Goal: Task Accomplishment & Management: Use online tool/utility

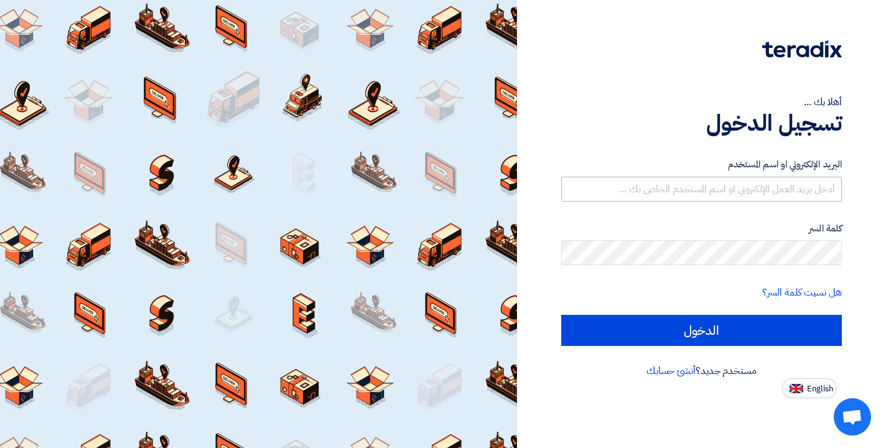
click at [576, 189] on input "text" at bounding box center [701, 189] width 281 height 25
type input "[EMAIL_ADDRESS][DOMAIN_NAME]"
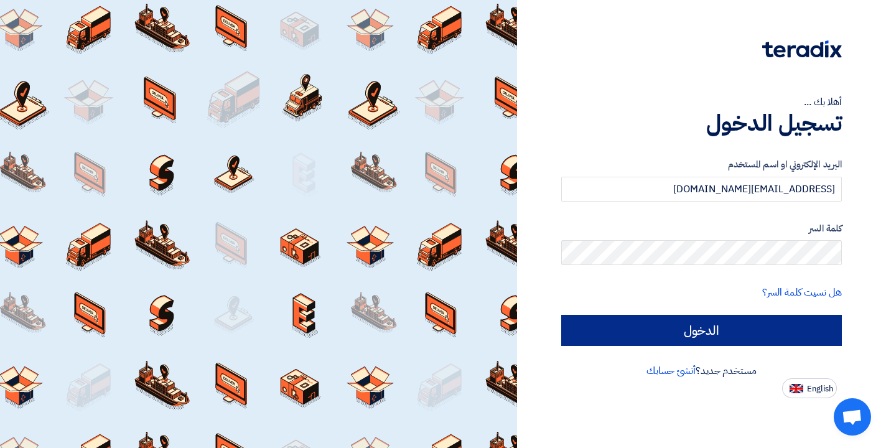
click at [687, 338] on input "الدخول" at bounding box center [701, 330] width 281 height 31
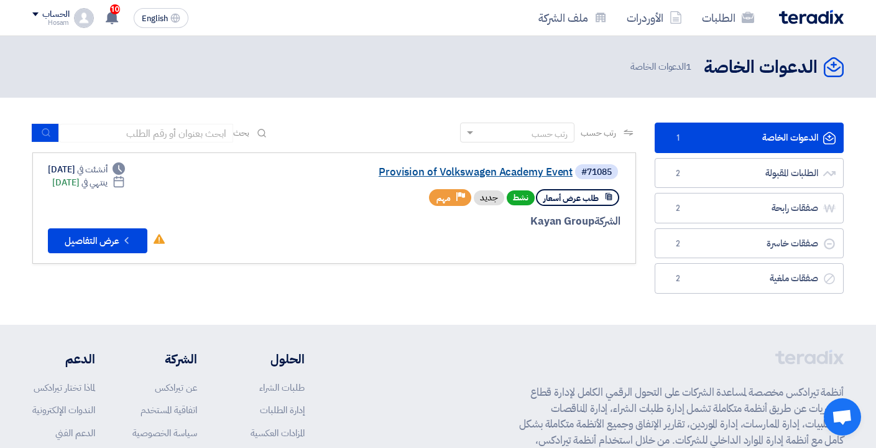
click at [419, 170] on link "Provision of Volkswagen Academy Event" at bounding box center [448, 172] width 249 height 11
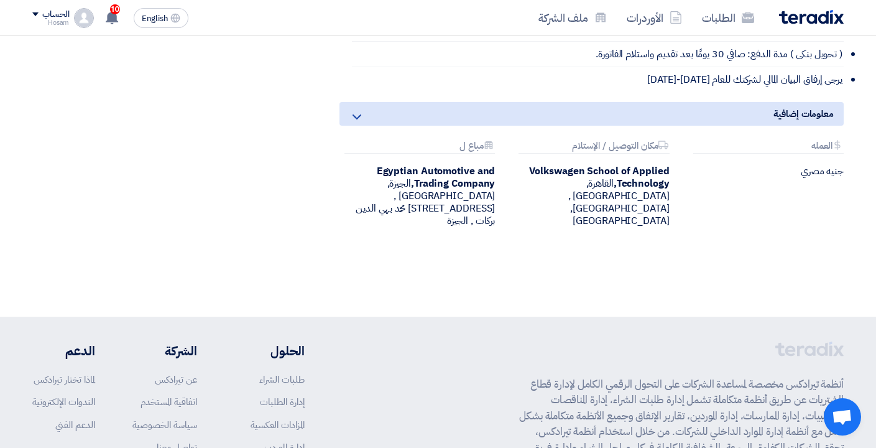
scroll to position [1628, 0]
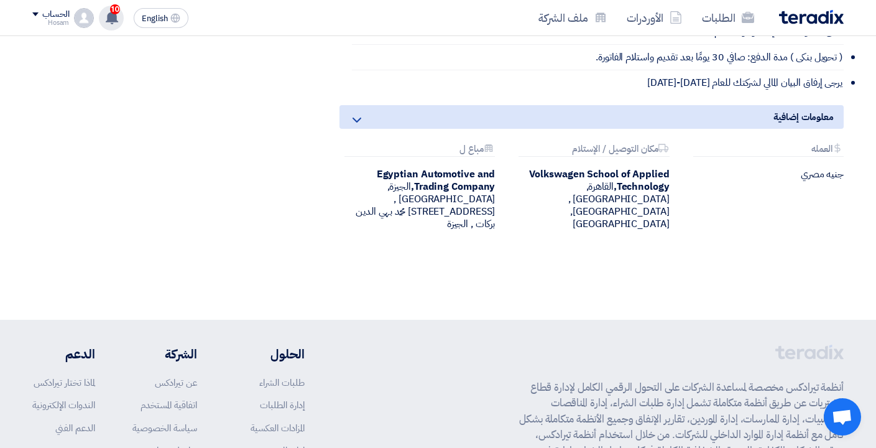
click at [112, 18] on use at bounding box center [112, 18] width 12 height 14
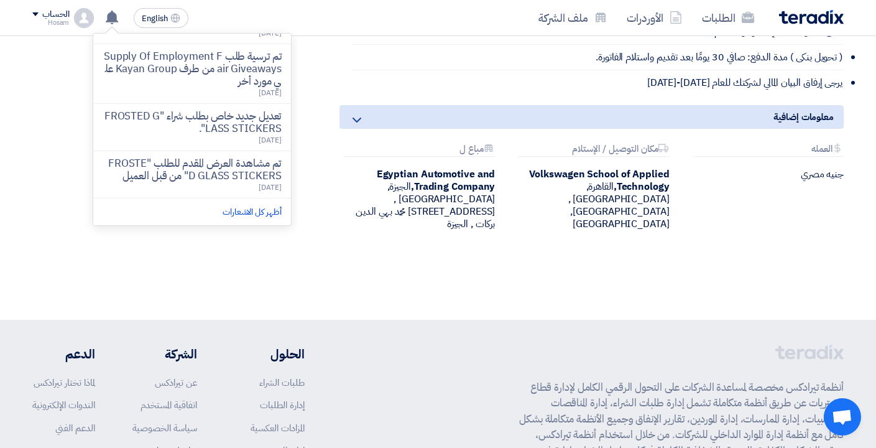
scroll to position [332, 0]
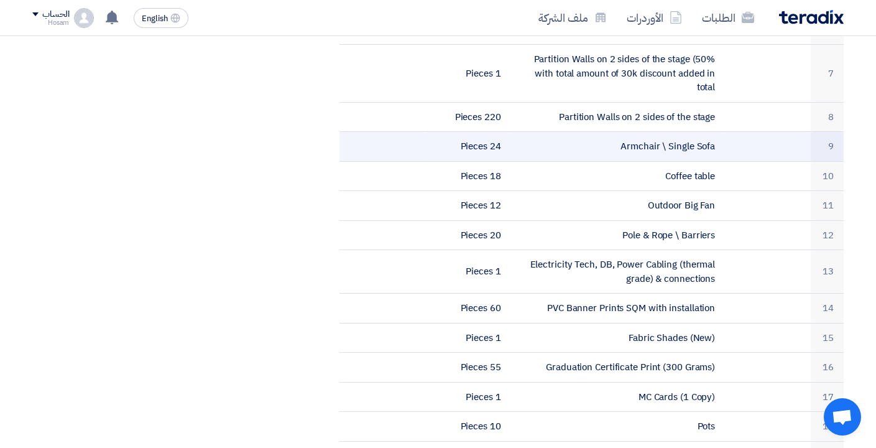
scroll to position [629, 0]
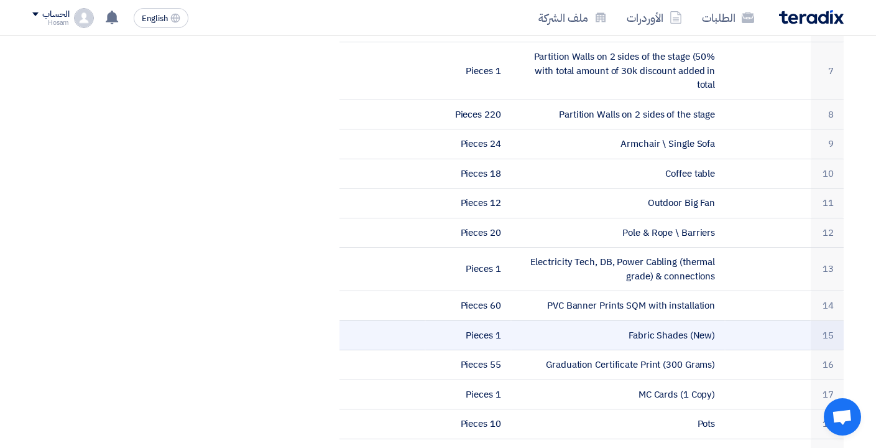
drag, startPoint x: 689, startPoint y: 312, endPoint x: 627, endPoint y: 314, distance: 61.6
click at [627, 320] on td "Fabric Shades (New)" at bounding box center [618, 335] width 215 height 30
copy td "Fabric Shades"
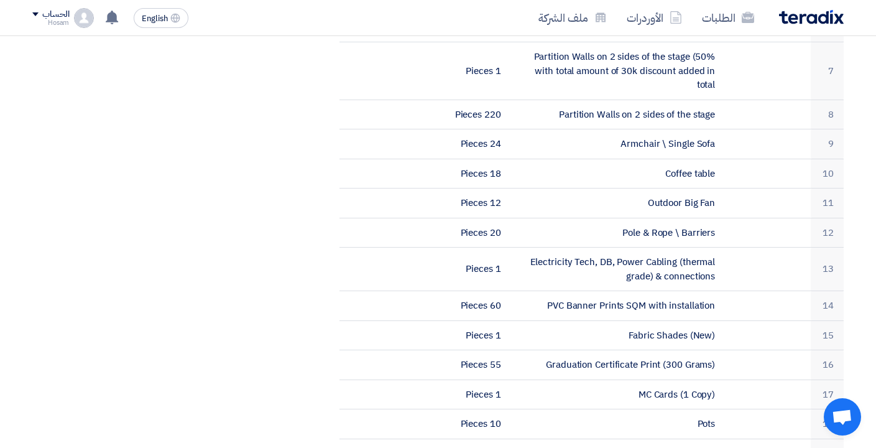
click at [293, 368] on div "مواعيد الطلب الموعد النهائي للرد Time Remaining 5 يوم : 21 ساعة : 54 دقيقة الأس…" at bounding box center [161, 418] width 277 height 1681
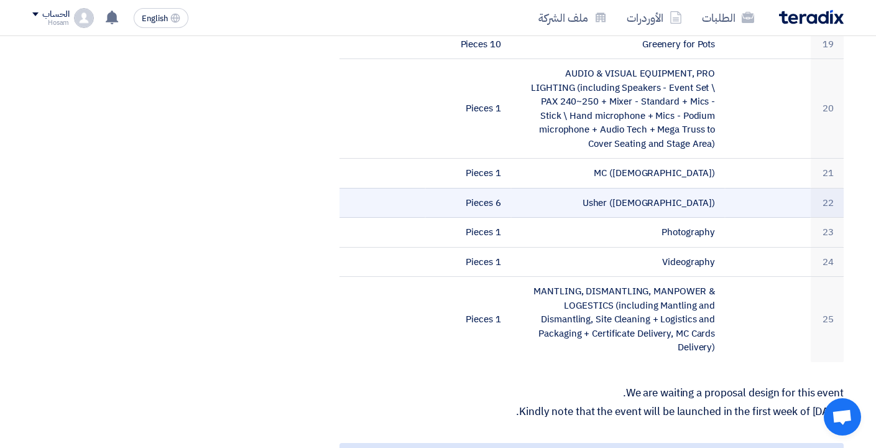
scroll to position [1042, 0]
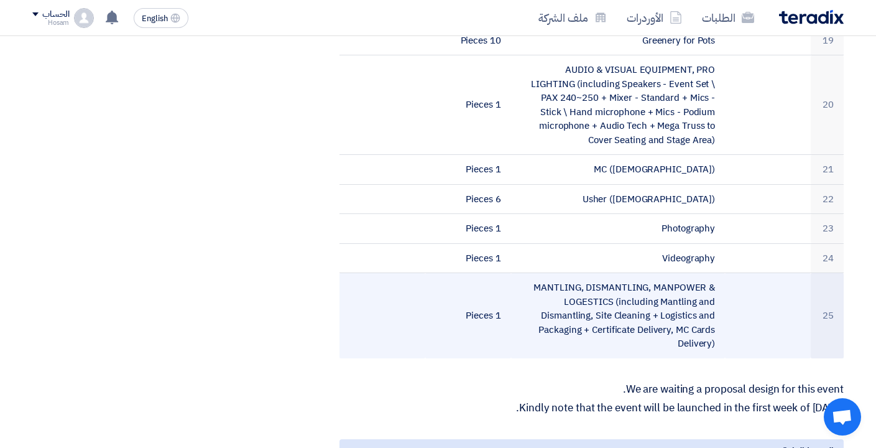
drag, startPoint x: 536, startPoint y: 259, endPoint x: 696, endPoint y: 310, distance: 168.4
click at [696, 310] on td "MANTLING, DISMANTLING, MANPOWER & LOGESTICS (including Mantling and Dismantling…" at bounding box center [618, 315] width 215 height 85
drag, startPoint x: 715, startPoint y: 261, endPoint x: 605, endPoint y: 320, distance: 125.0
click at [605, 320] on td "MANTLING, DISMANTLING, MANPOWER & LOGESTICS (including Mantling and Dismantling…" at bounding box center [618, 315] width 215 height 85
copy td "MANTLING, DISMANTLING, MANPOWER & LOGESTICS (including Mantling and Dismantling…"
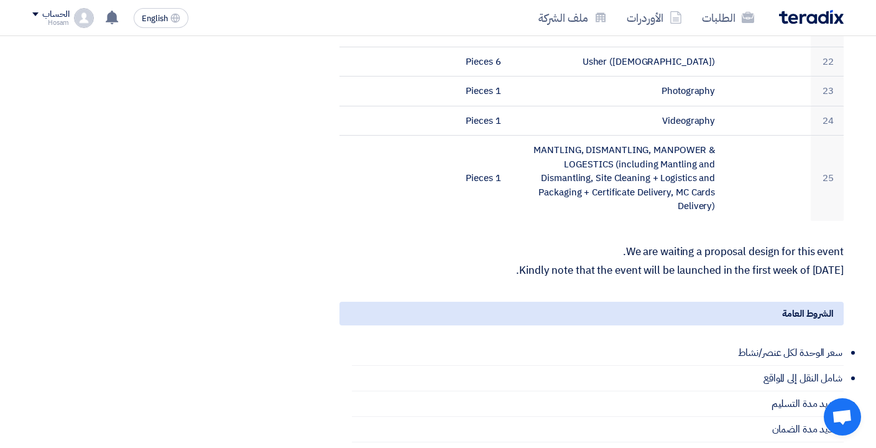
scroll to position [1168, 0]
